Goal: Task Accomplishment & Management: Manage account settings

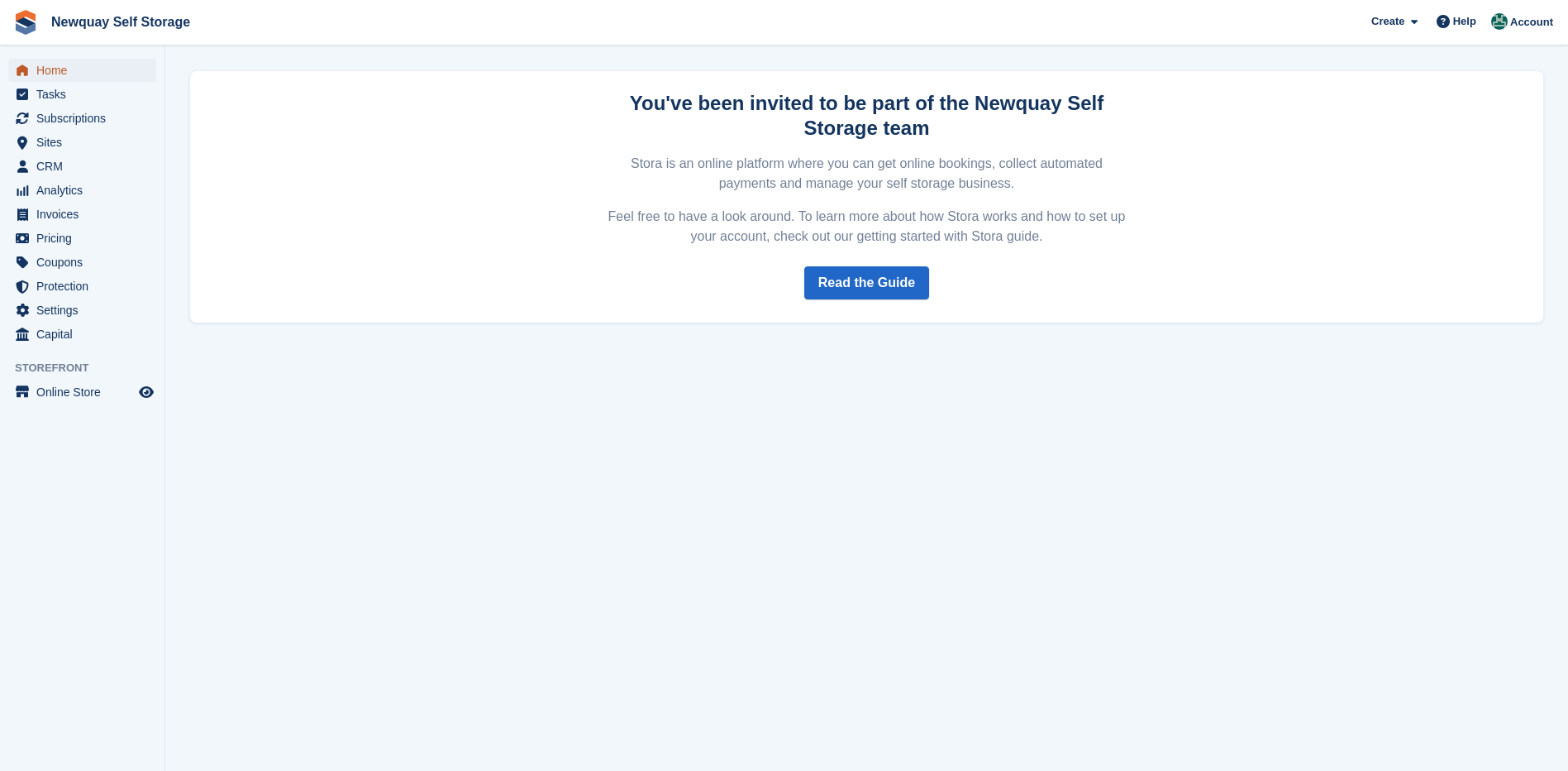
click at [54, 64] on span "Home" at bounding box center [86, 71] width 99 height 23
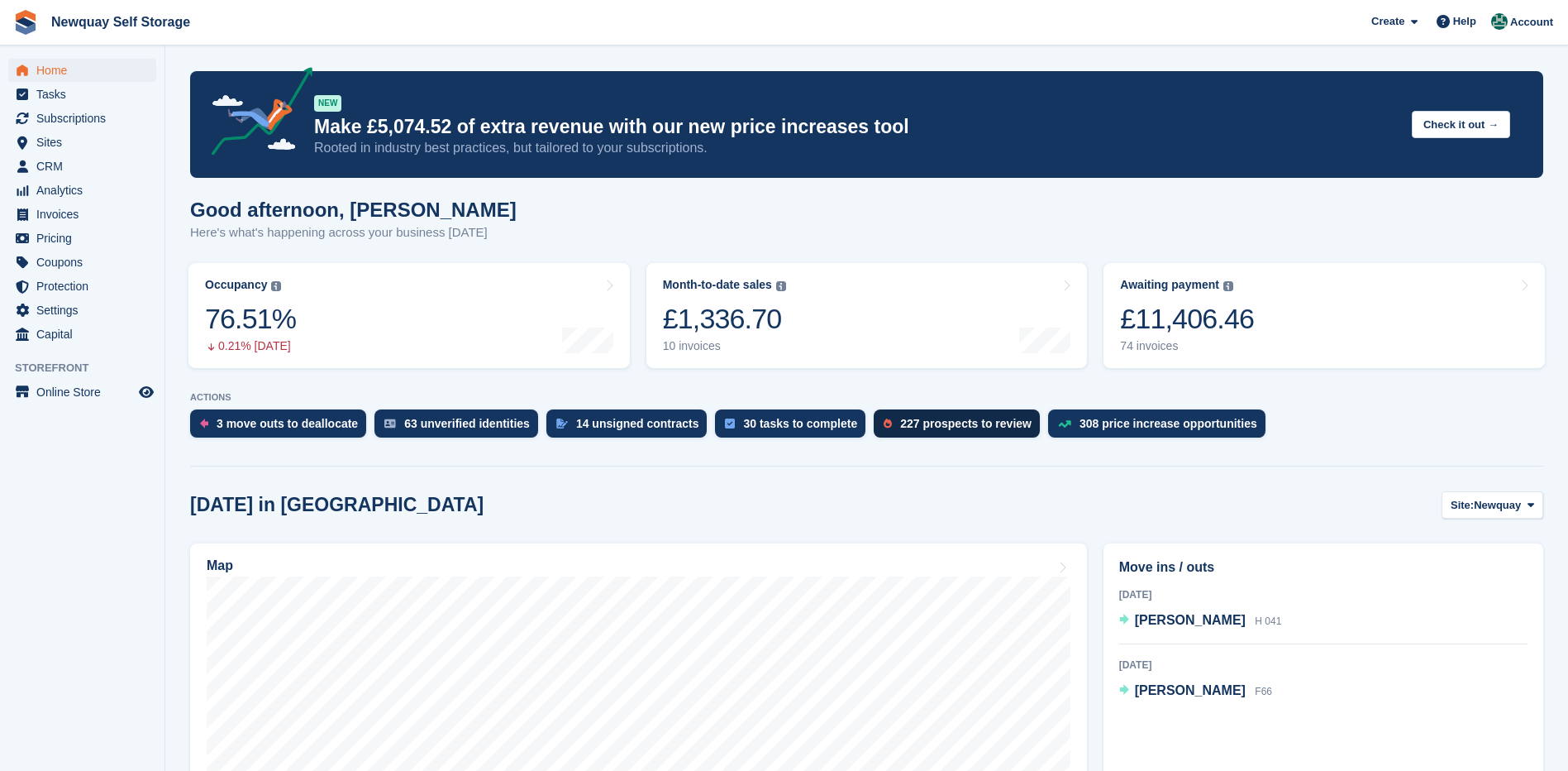
click at [925, 423] on div "227 prospects to review" at bounding box center [965, 423] width 131 height 13
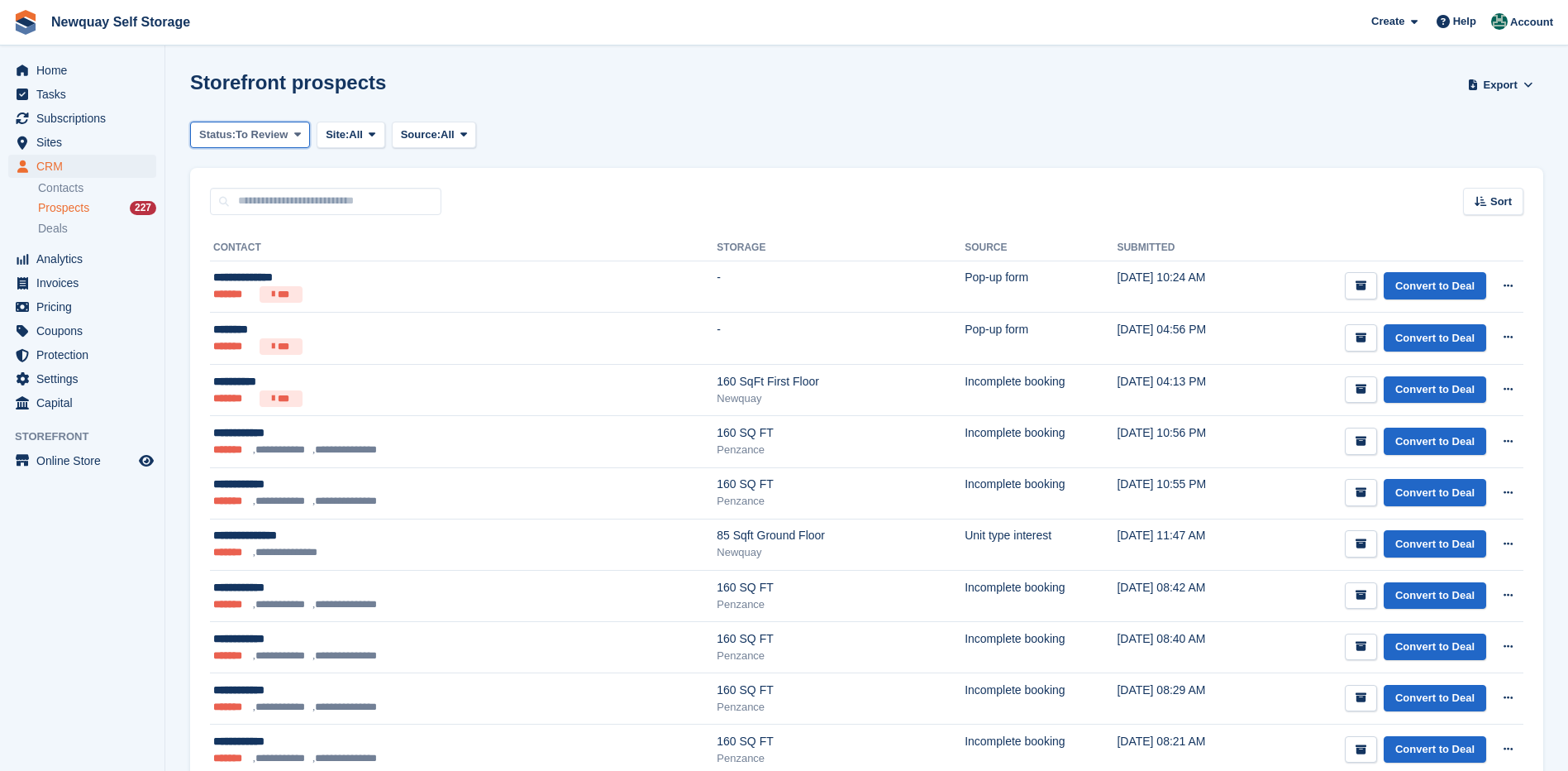
click at [294, 131] on icon at bounding box center [297, 134] width 6 height 11
click at [245, 203] on link "Archived" at bounding box center [269, 203] width 144 height 30
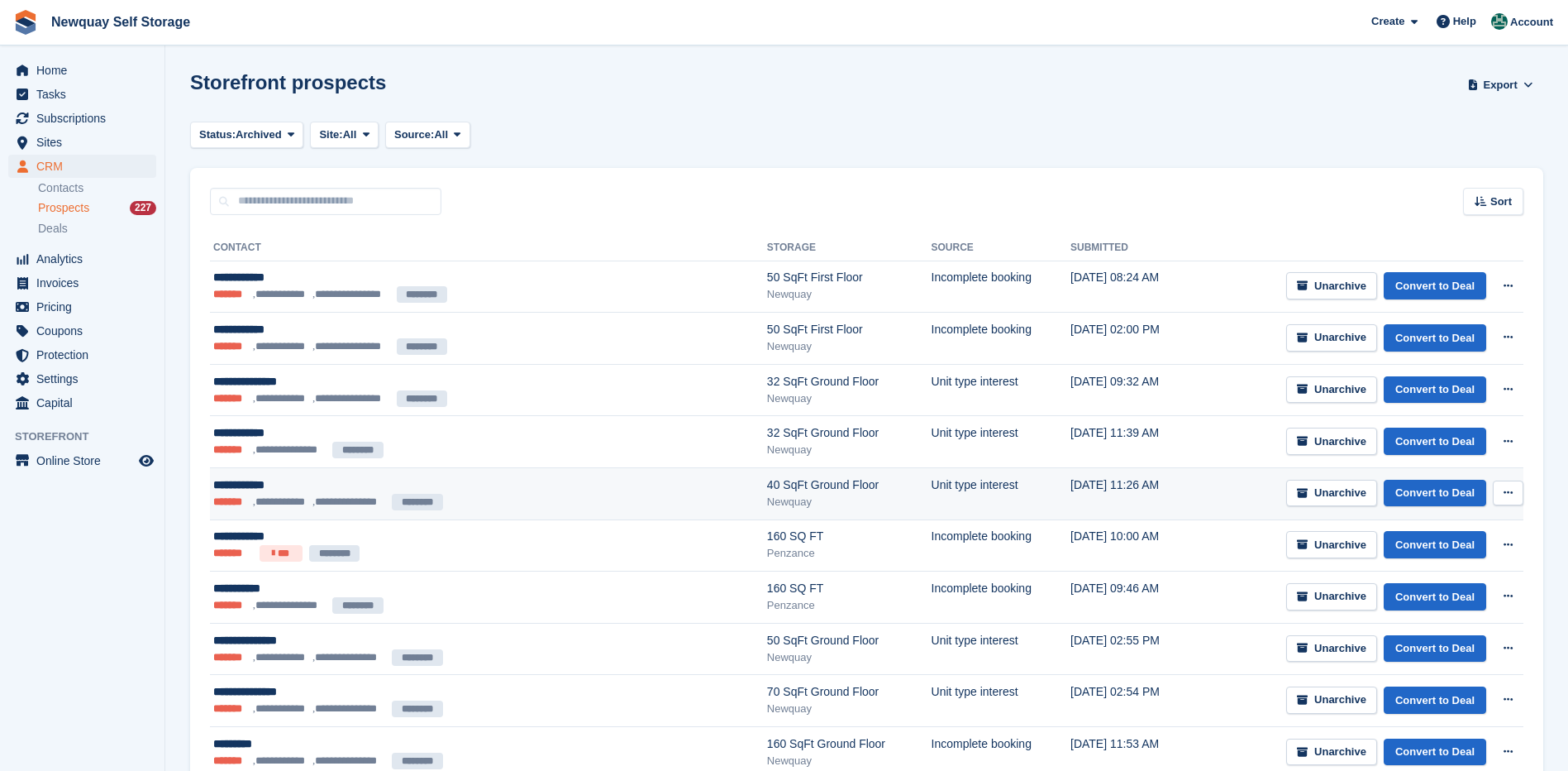
click at [1513, 490] on icon at bounding box center [1508, 493] width 9 height 11
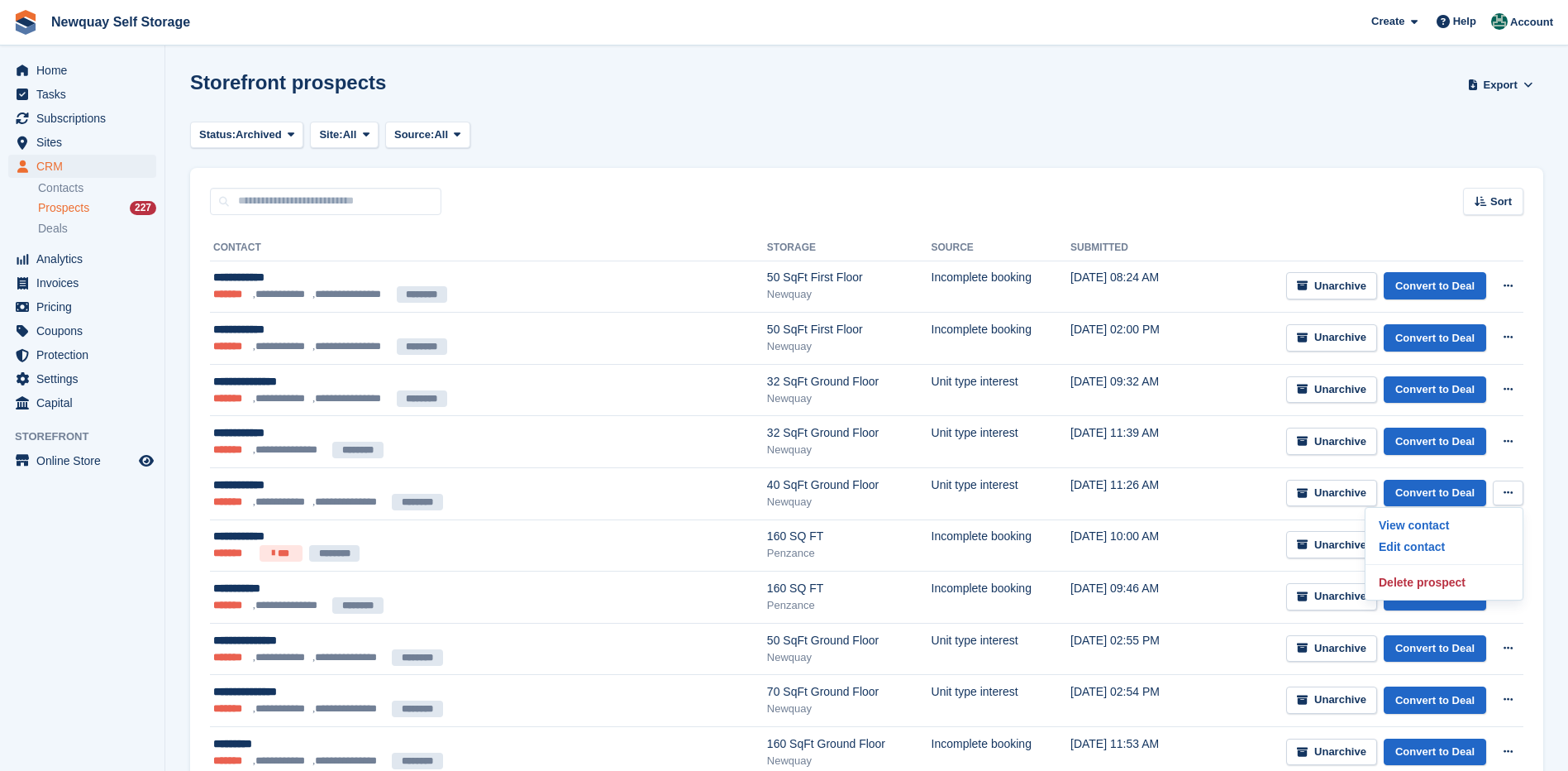
click at [1152, 171] on div "Sort Sort by Date submitted Submitted (oldest first) Submitted (newest first)" at bounding box center [867, 191] width 1353 height 47
click at [1501, 195] on span "Sort" at bounding box center [1502, 201] width 21 height 16
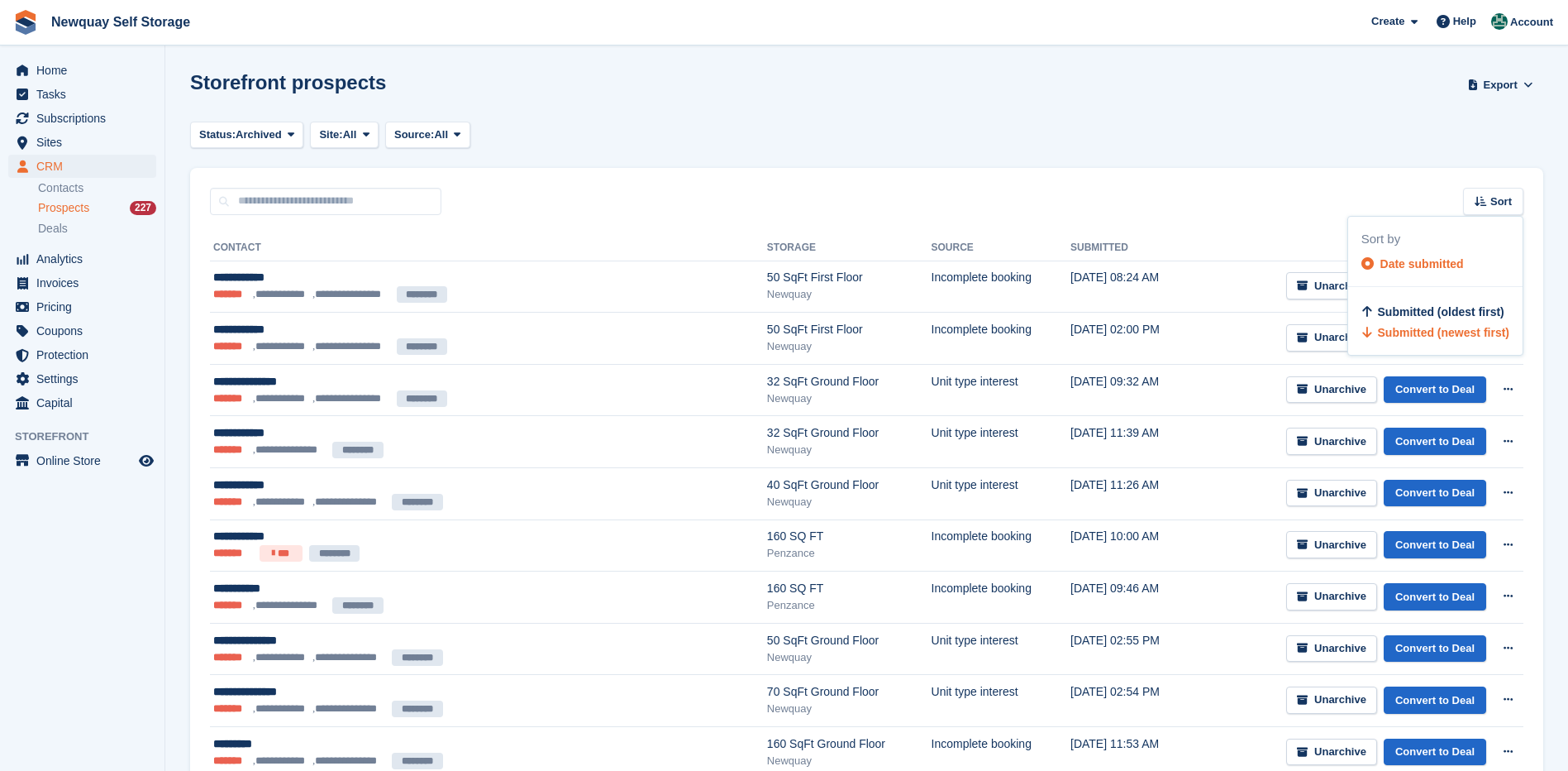
click at [1040, 123] on div "Status: Archived All Archived To Review Site: All All Newquay Penzance Not spec…" at bounding box center [867, 135] width 1353 height 28
